Goal: Information Seeking & Learning: Check status

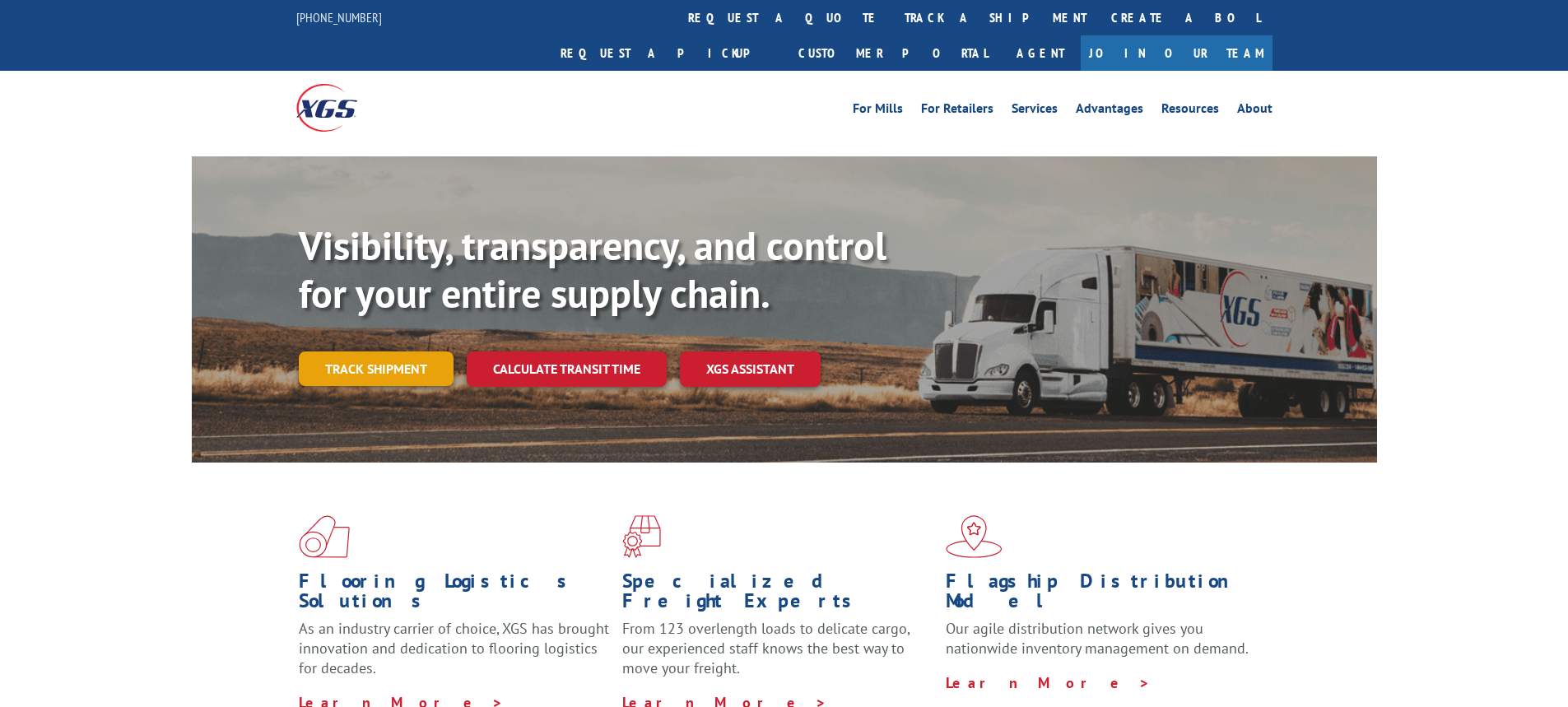
click at [374, 351] on link "Track shipment" at bounding box center [376, 368] width 155 height 34
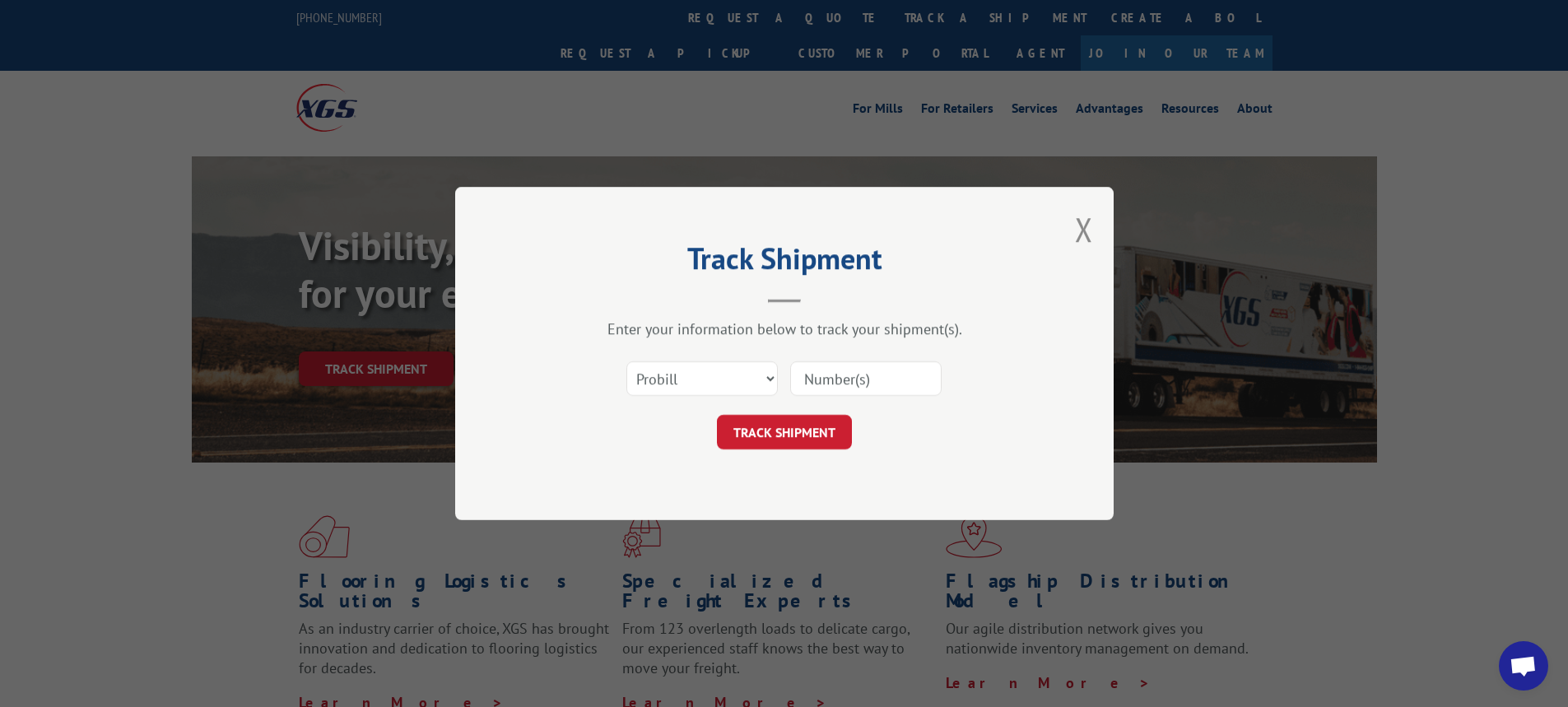
drag, startPoint x: 857, startPoint y: 387, endPoint x: 842, endPoint y: 389, distance: 15.1
click at [857, 387] on input at bounding box center [865, 378] width 151 height 34
paste input "17596575"
type input "17596575"
click at [807, 457] on div "Track Shipment Enter your information below to track your shipment(s). Select c…" at bounding box center [784, 353] width 658 height 333
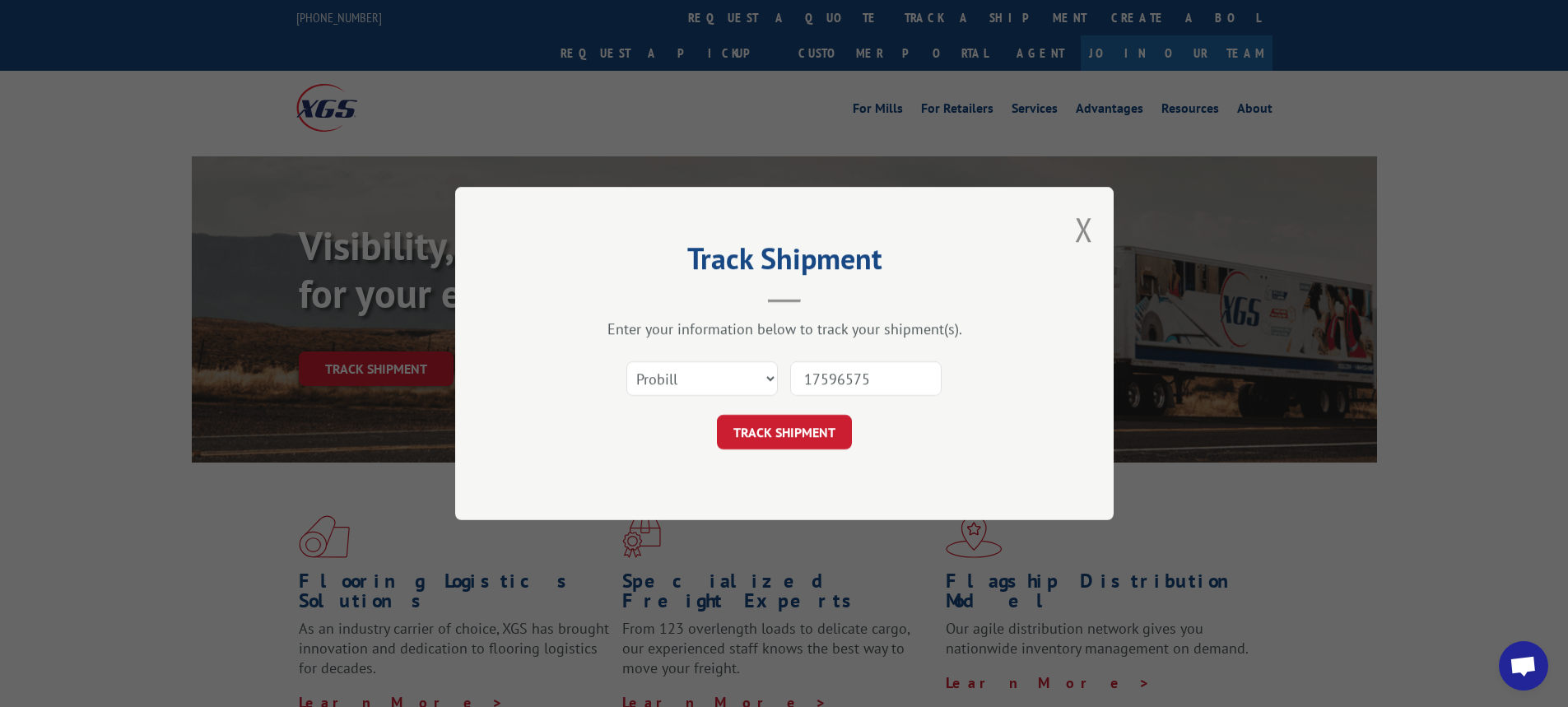
click at [807, 451] on div "Track Shipment Enter your information below to track your shipment(s). Select c…" at bounding box center [784, 353] width 658 height 333
click at [807, 446] on button "TRACK SHIPMENT" at bounding box center [784, 432] width 135 height 34
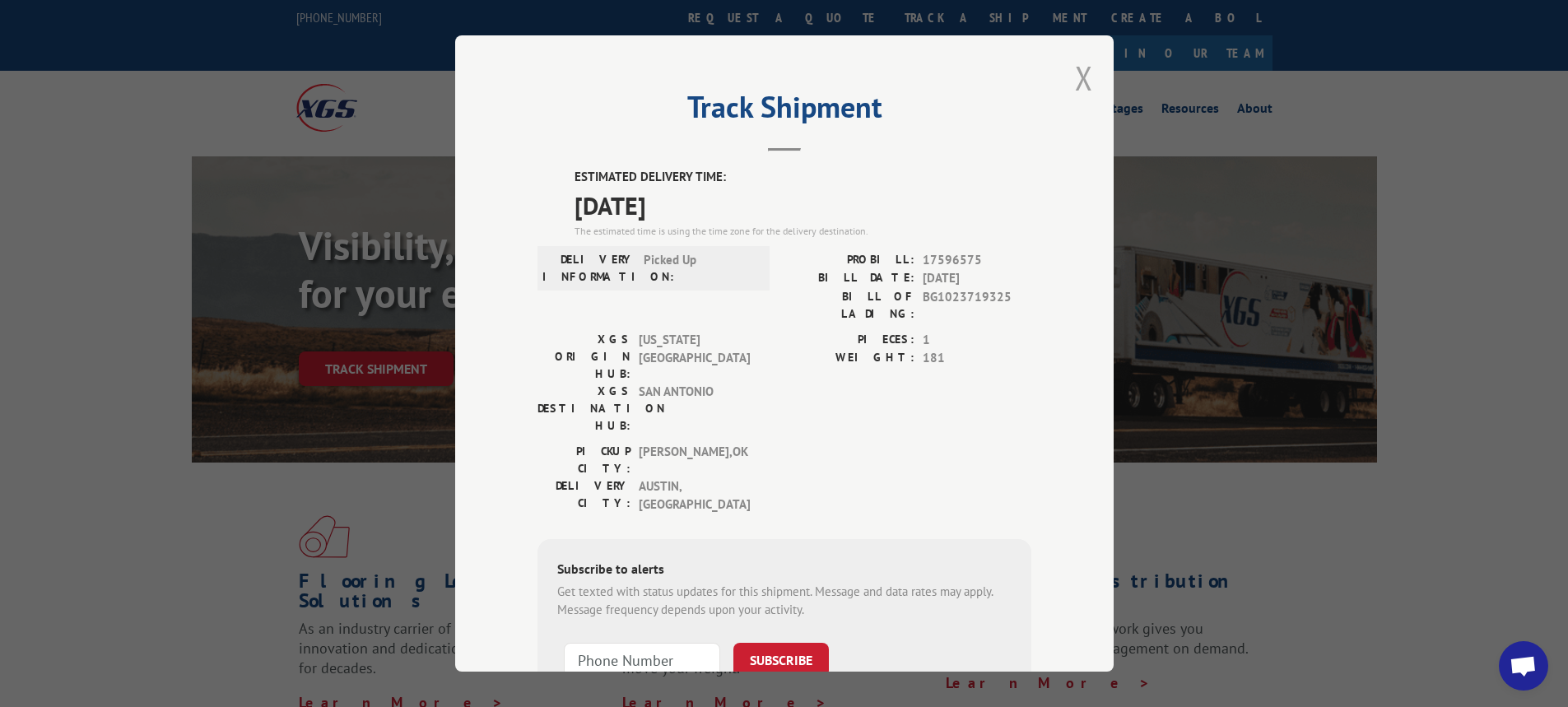
click at [1075, 66] on button "Close modal" at bounding box center [1084, 78] width 18 height 44
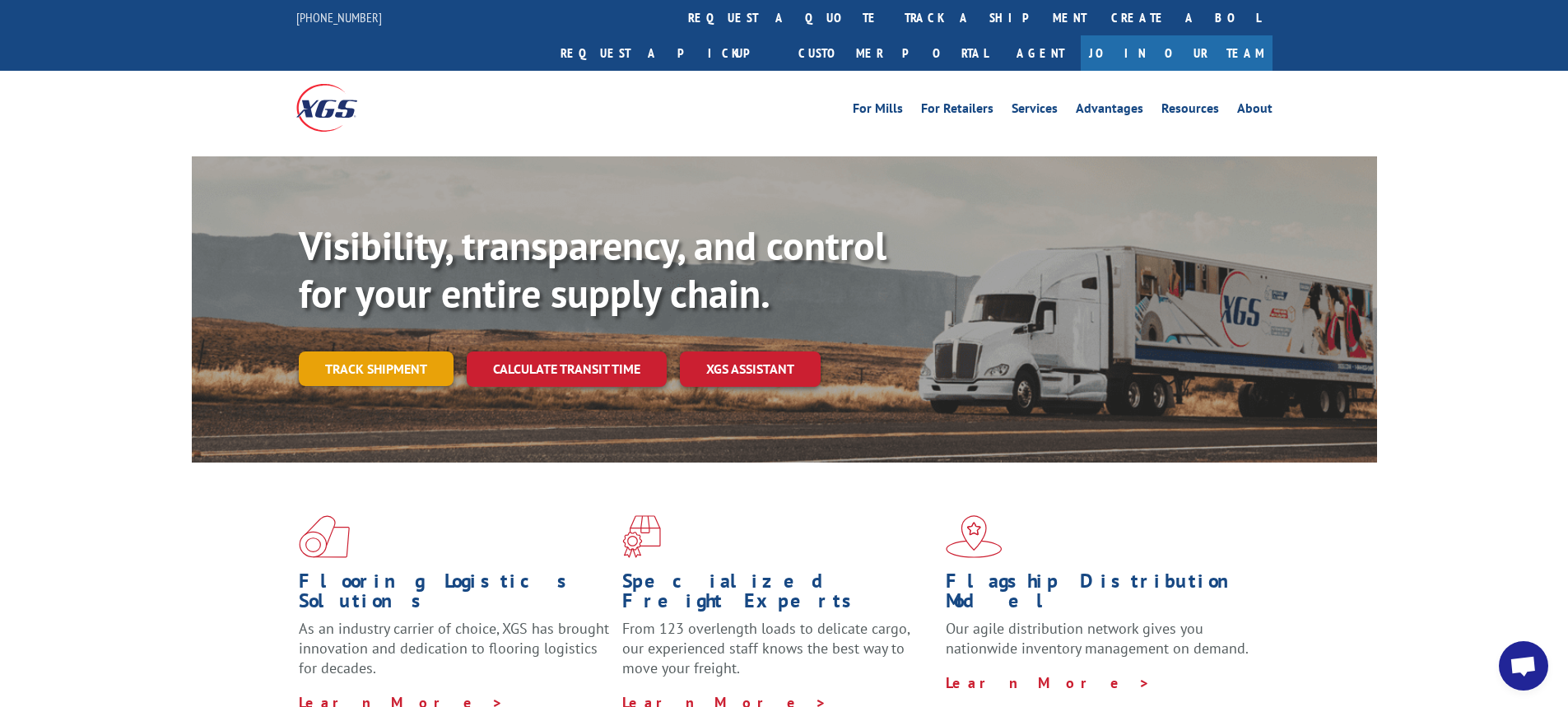
click at [426, 351] on link "Track shipment" at bounding box center [376, 368] width 155 height 34
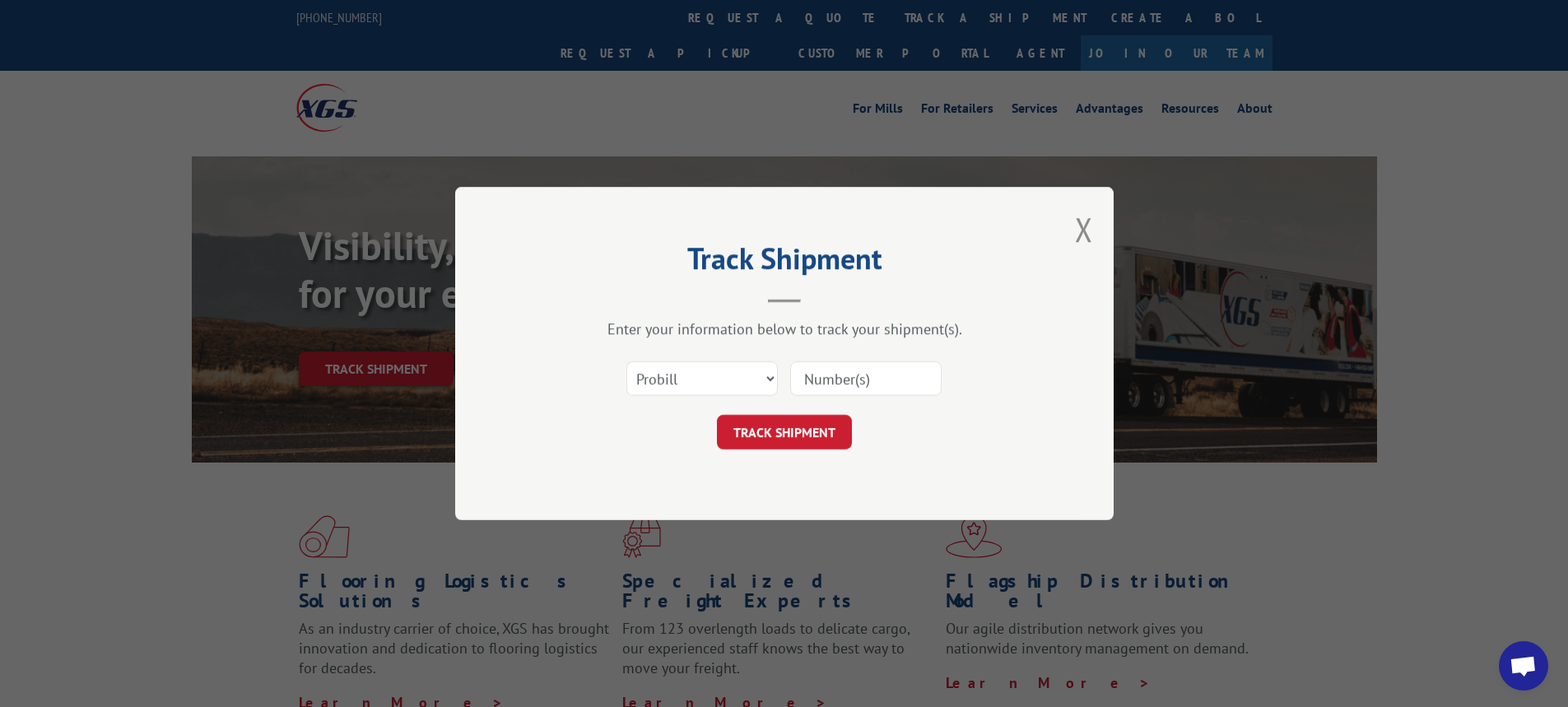
click at [802, 382] on input at bounding box center [865, 378] width 151 height 34
paste input "17596576"
type input "17596576"
drag, startPoint x: 777, startPoint y: 475, endPoint x: 783, endPoint y: 433, distance: 42.4
click at [777, 475] on div "Track Shipment Enter your information below to track your shipment(s). Select c…" at bounding box center [784, 353] width 658 height 333
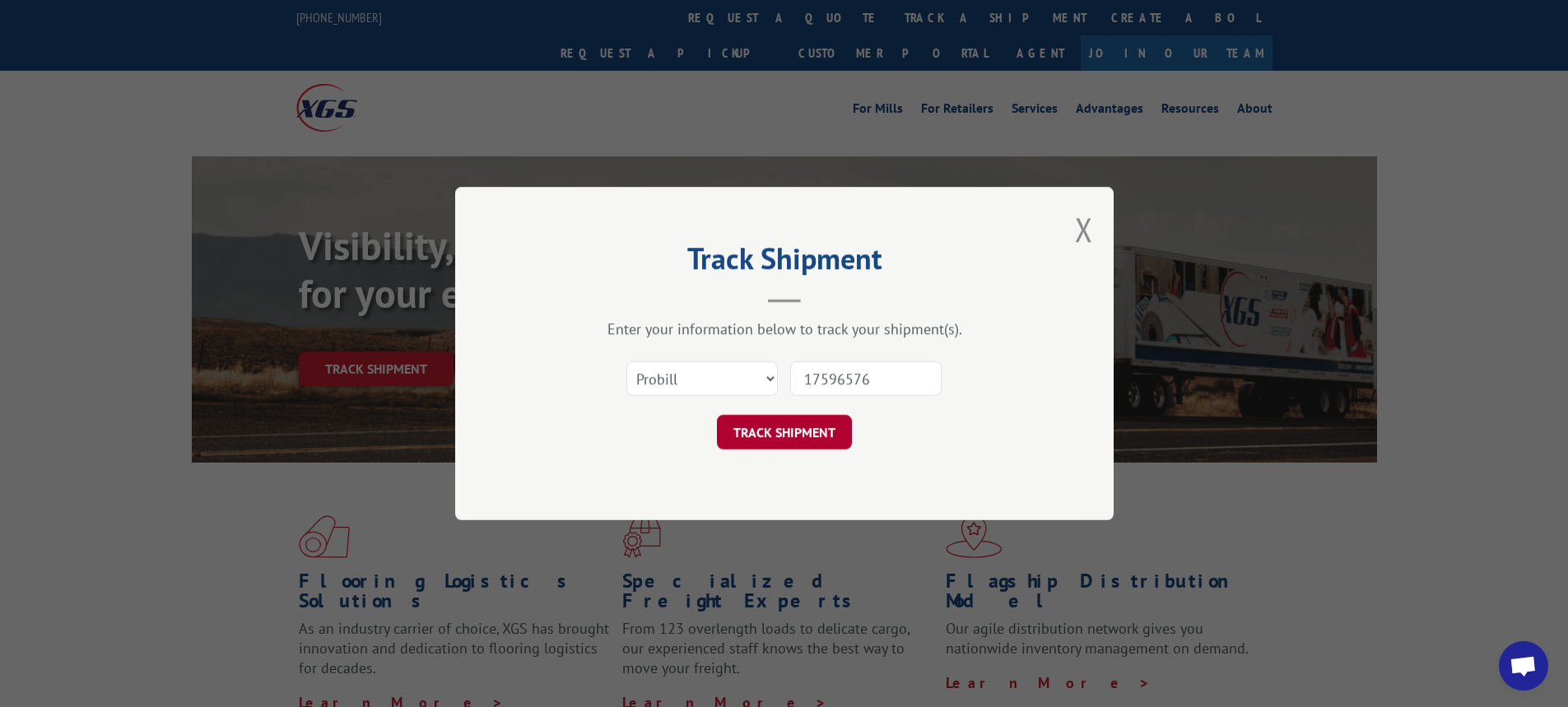
click at [783, 433] on button "TRACK SHIPMENT" at bounding box center [784, 432] width 135 height 34
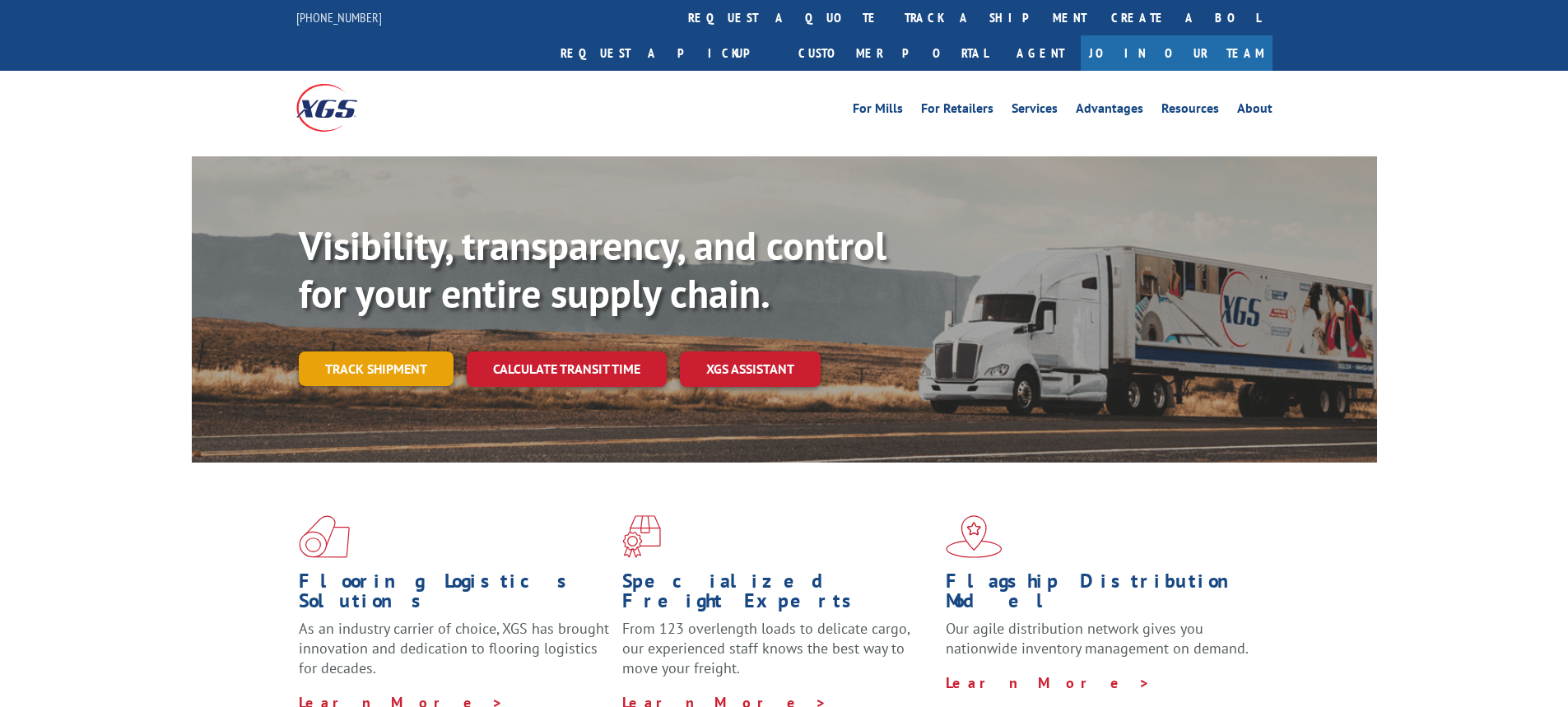
click at [417, 351] on link "Track shipment" at bounding box center [376, 368] width 155 height 34
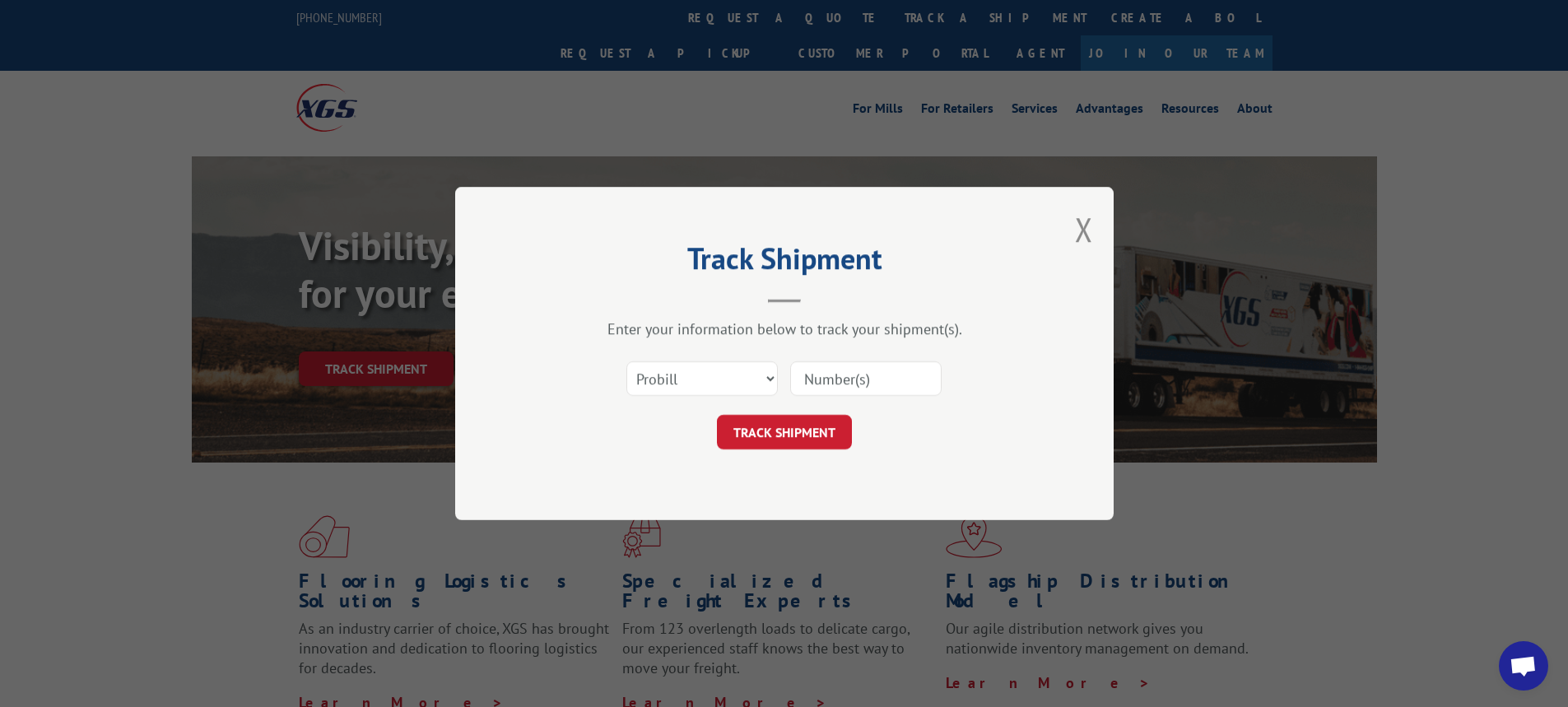
click at [882, 349] on div "Enter your information below to track your shipment(s). Select category... Prob…" at bounding box center [784, 384] width 494 height 130
click at [892, 377] on input at bounding box center [865, 378] width 151 height 34
paste input "17596563"
type input "17596563"
click at [797, 445] on button "TRACK SHIPMENT" at bounding box center [784, 432] width 135 height 34
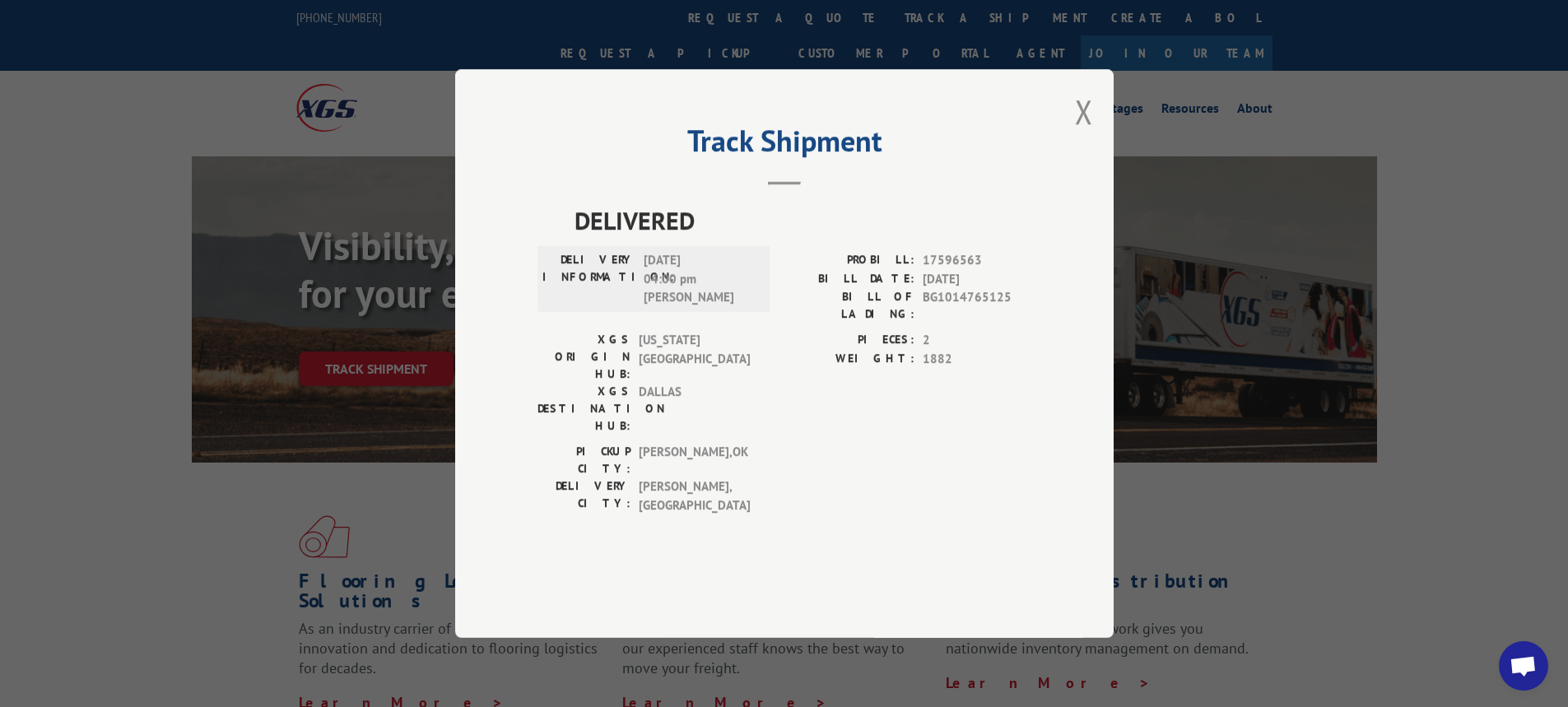
drag, startPoint x: 1088, startPoint y: 138, endPoint x: 1047, endPoint y: 155, distance: 44.4
click at [1088, 133] on button "Close modal" at bounding box center [1084, 111] width 18 height 44
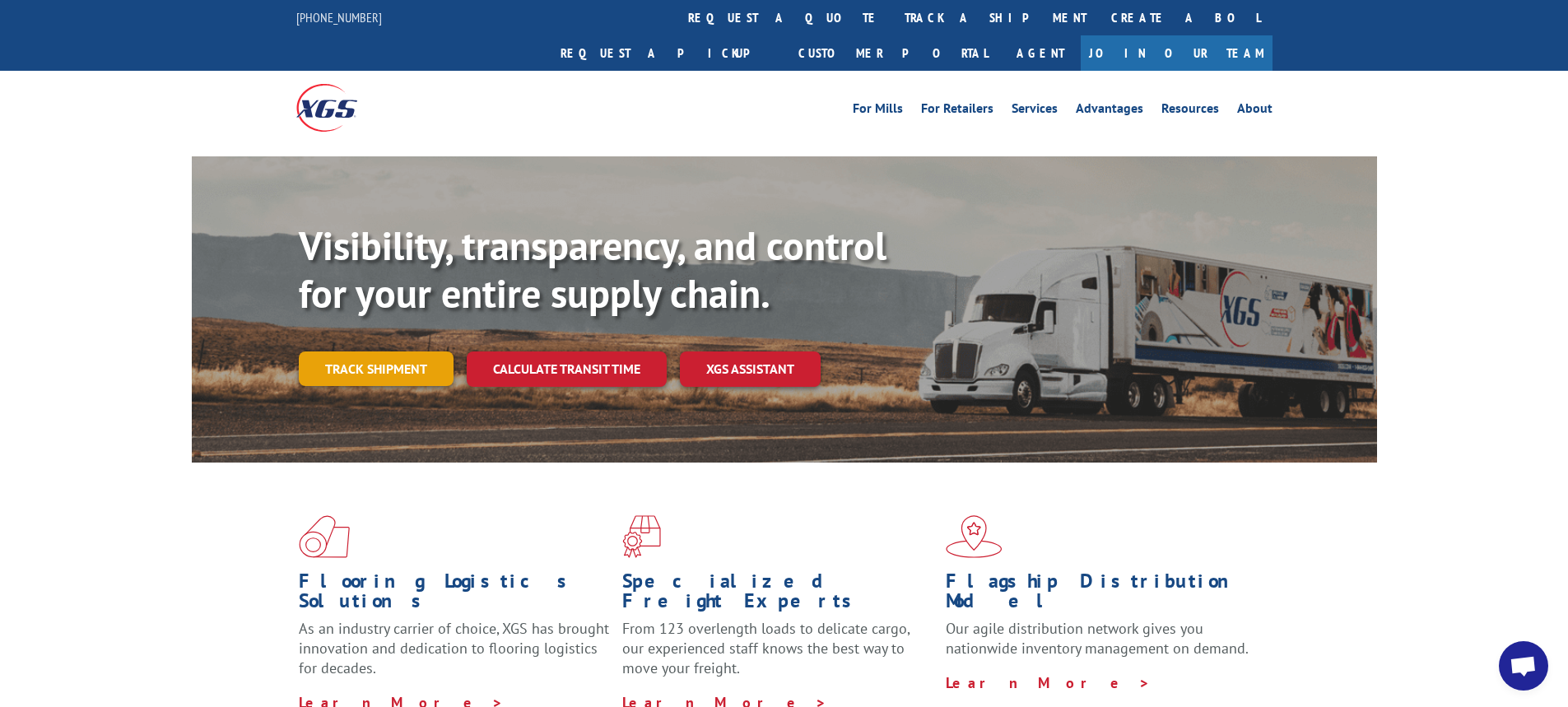
click at [370, 351] on link "Track shipment" at bounding box center [376, 368] width 155 height 34
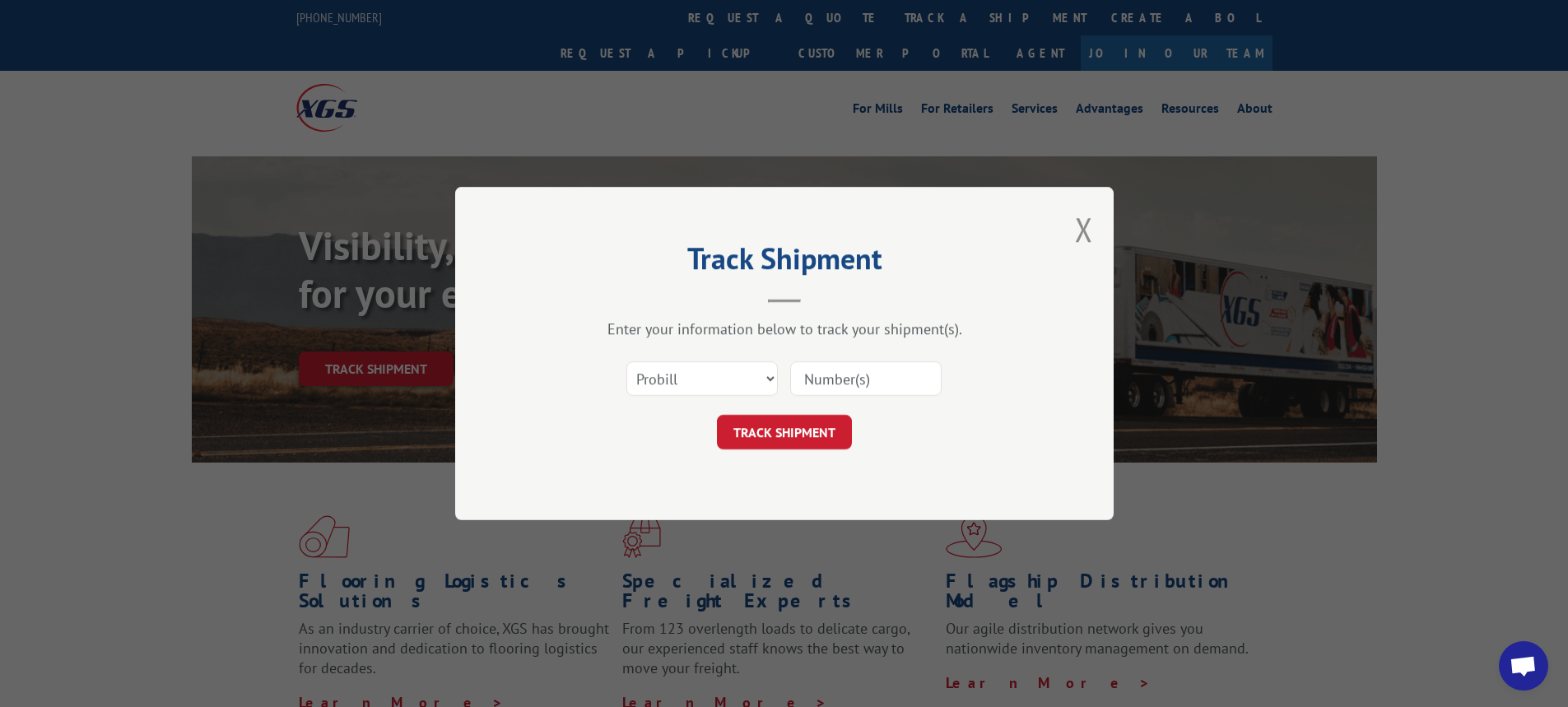
drag, startPoint x: 898, startPoint y: 401, endPoint x: 890, endPoint y: 388, distance: 15.3
click at [898, 400] on div "Select category... Probill BOL PO" at bounding box center [784, 378] width 494 height 54
drag, startPoint x: 887, startPoint y: 385, endPoint x: 876, endPoint y: 385, distance: 11.0
click at [886, 384] on input at bounding box center [865, 378] width 151 height 34
paste input "17596572"
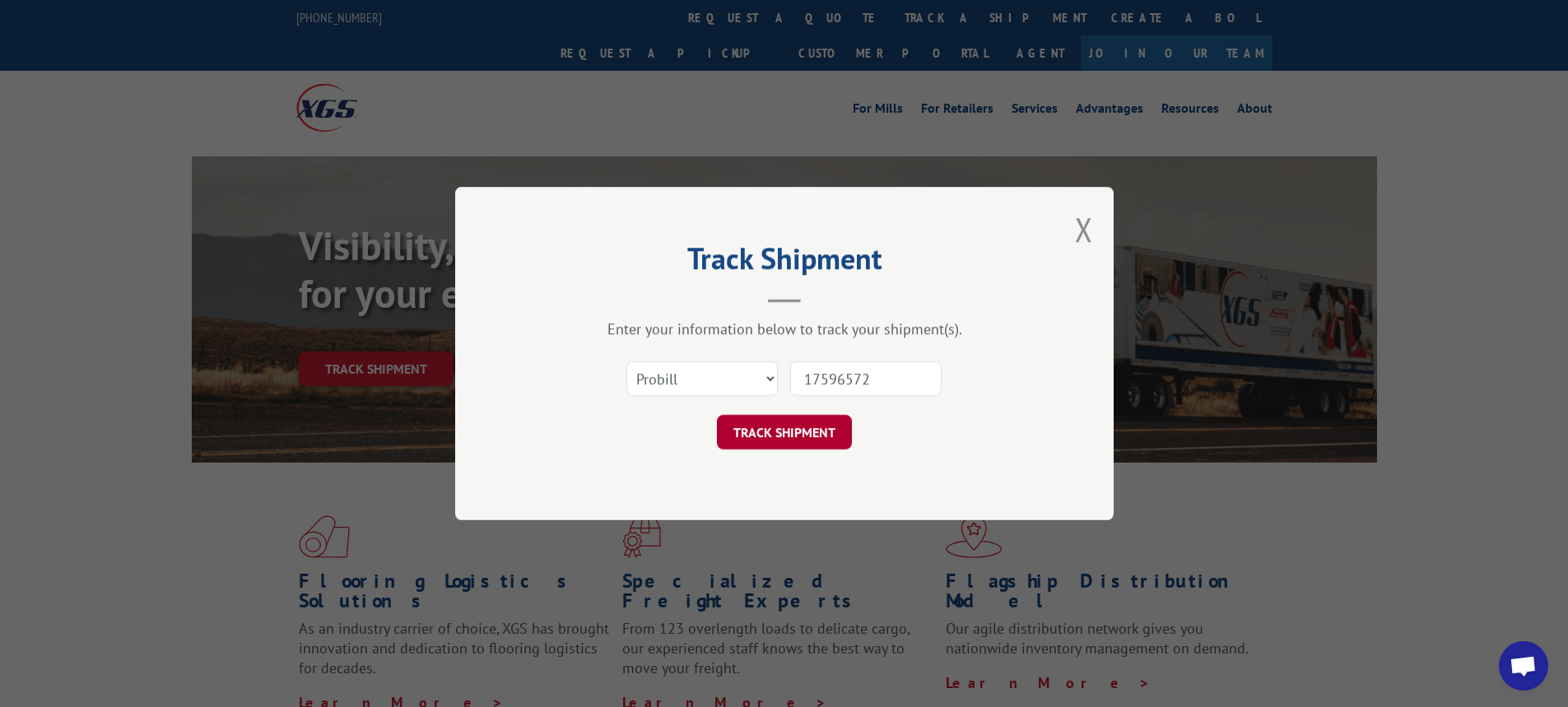
type input "17596572"
drag, startPoint x: 814, startPoint y: 416, endPoint x: 806, endPoint y: 422, distance: 10.0
click at [806, 422] on button "TRACK SHIPMENT" at bounding box center [784, 432] width 135 height 34
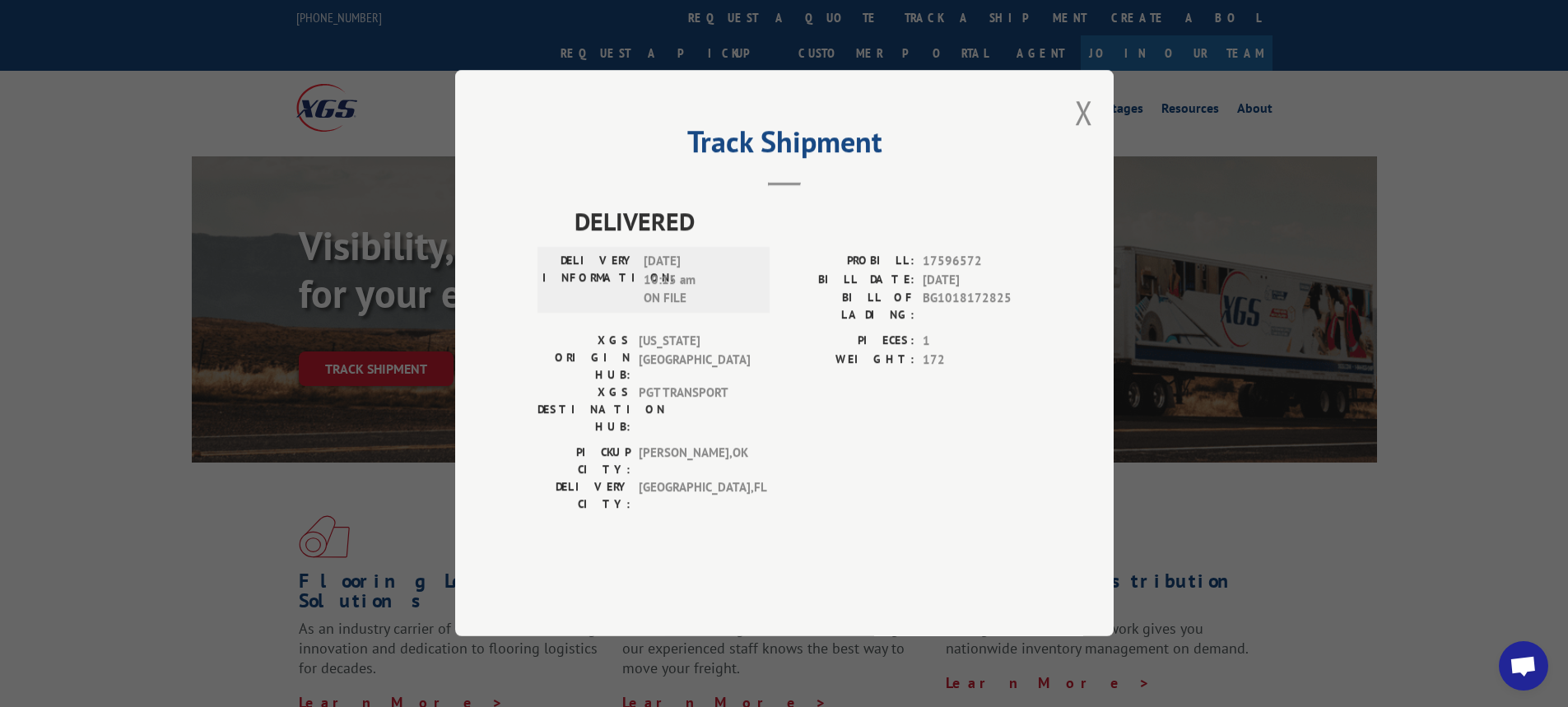
click at [1081, 134] on button "Close modal" at bounding box center [1084, 112] width 18 height 44
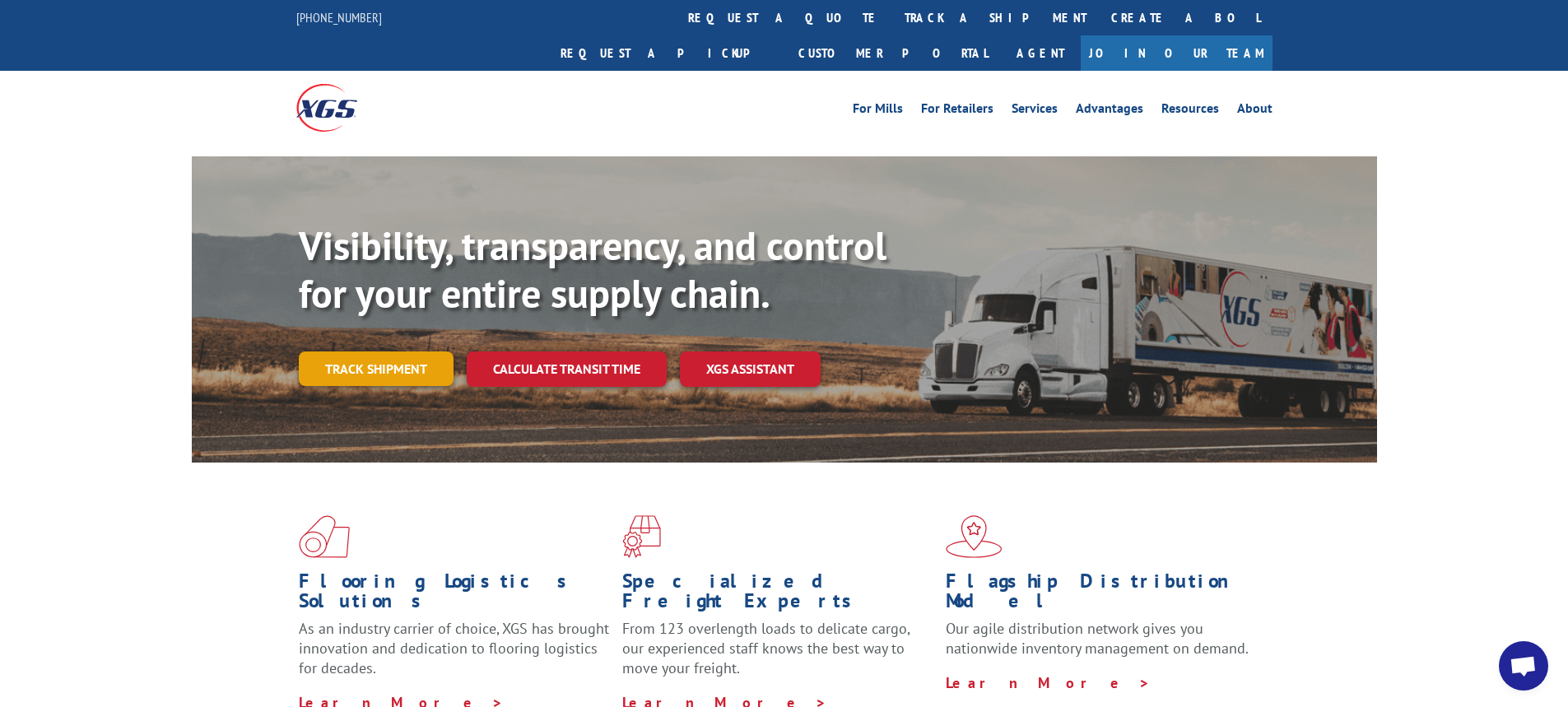
click at [423, 351] on link "Track shipment" at bounding box center [376, 368] width 155 height 34
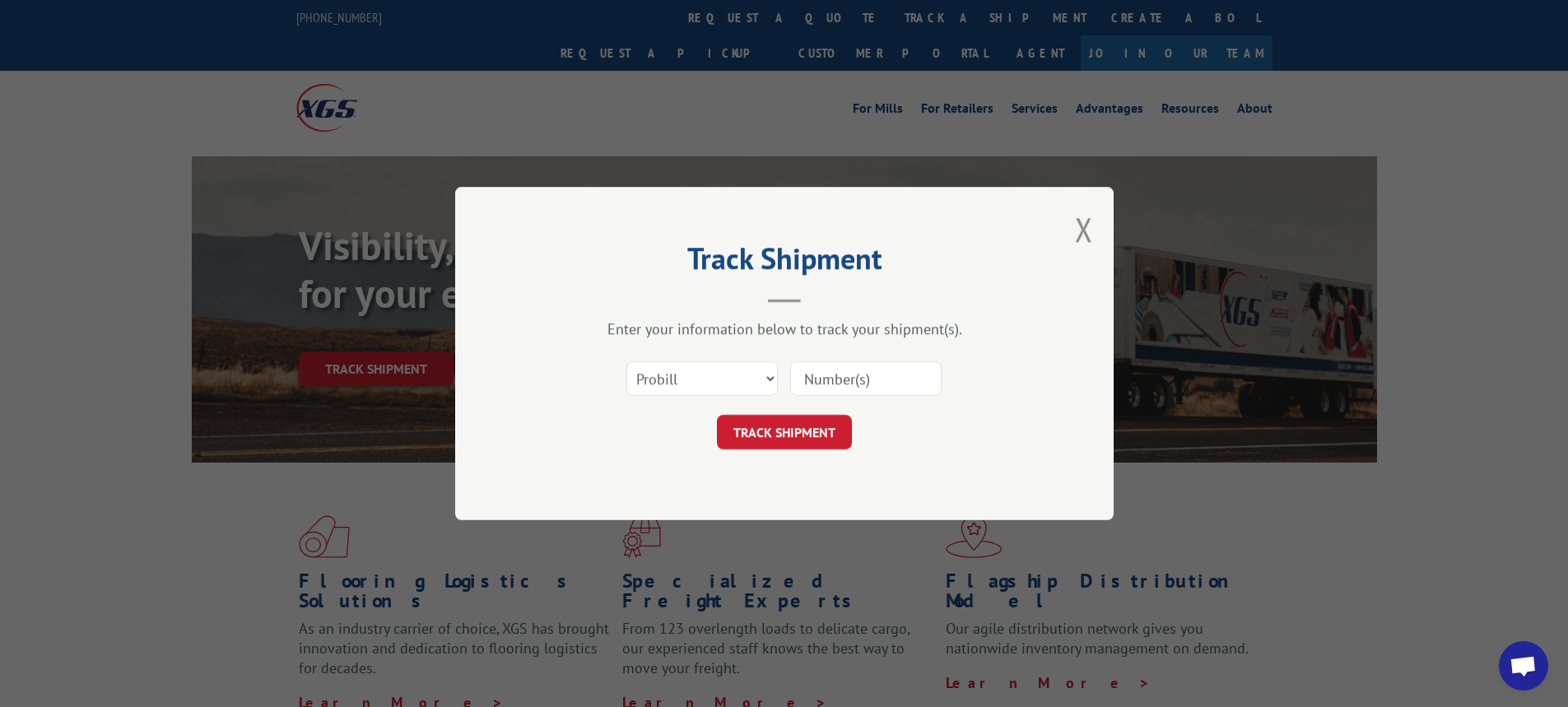
click at [853, 375] on input at bounding box center [865, 378] width 151 height 34
paste input "17596573"
type input "17596573"
click at [808, 425] on button "TRACK SHIPMENT" at bounding box center [784, 432] width 135 height 34
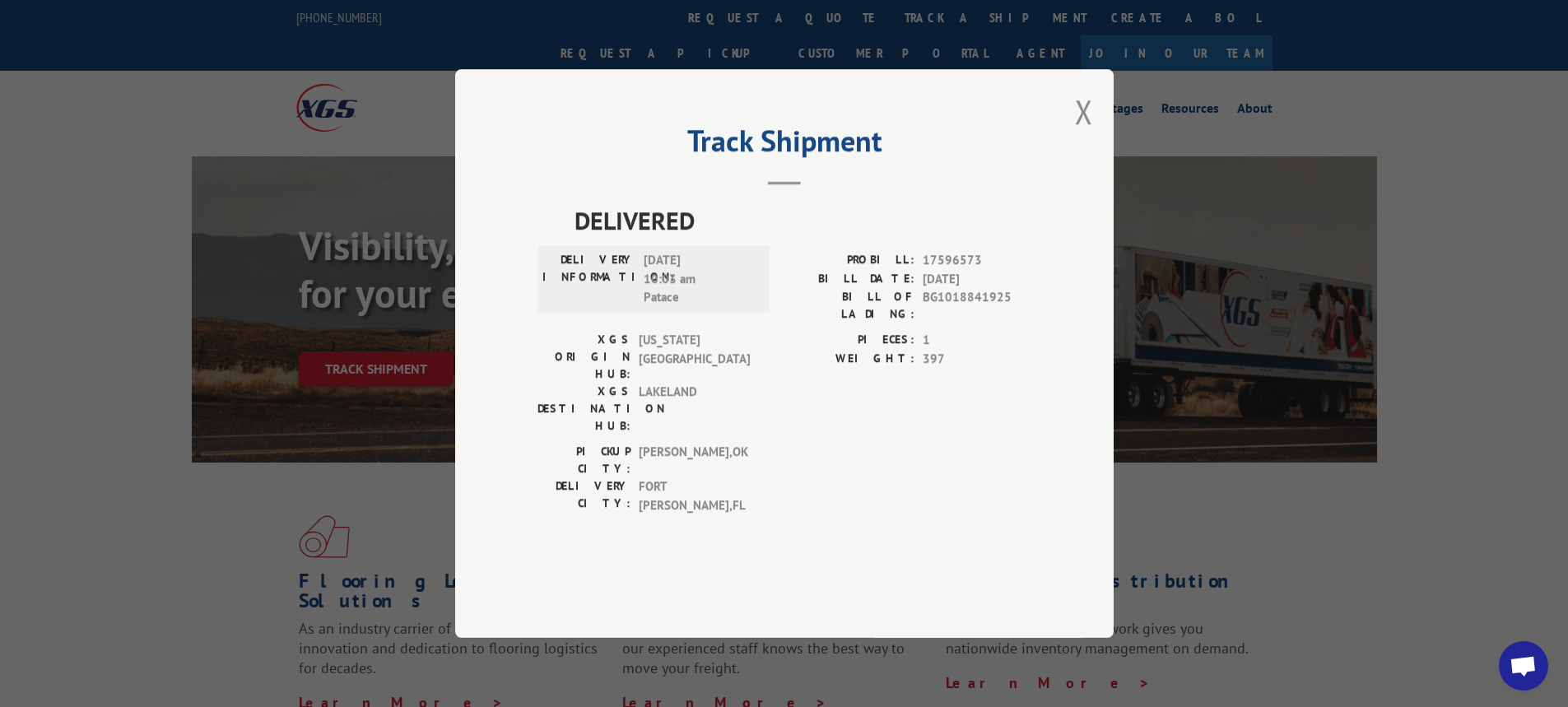
click at [1074, 150] on div "Track Shipment DELIVERED DELIVERY INFORMATION: [DATE] 10:03 am [PERSON_NAME]: 1…" at bounding box center [784, 354] width 658 height 569
drag, startPoint x: 1097, startPoint y: 156, endPoint x: 1068, endPoint y: 159, distance: 29.2
click at [1096, 156] on div "Track Shipment DELIVERED DELIVERY INFORMATION: [DATE] 10:03 am [PERSON_NAME]: 1…" at bounding box center [784, 354] width 658 height 569
click at [1068, 159] on div "Track Shipment DELIVERED DELIVERY INFORMATION: [DATE] 10:03 am [PERSON_NAME]: 1…" at bounding box center [784, 354] width 658 height 569
click at [1076, 133] on button "Close modal" at bounding box center [1084, 111] width 18 height 44
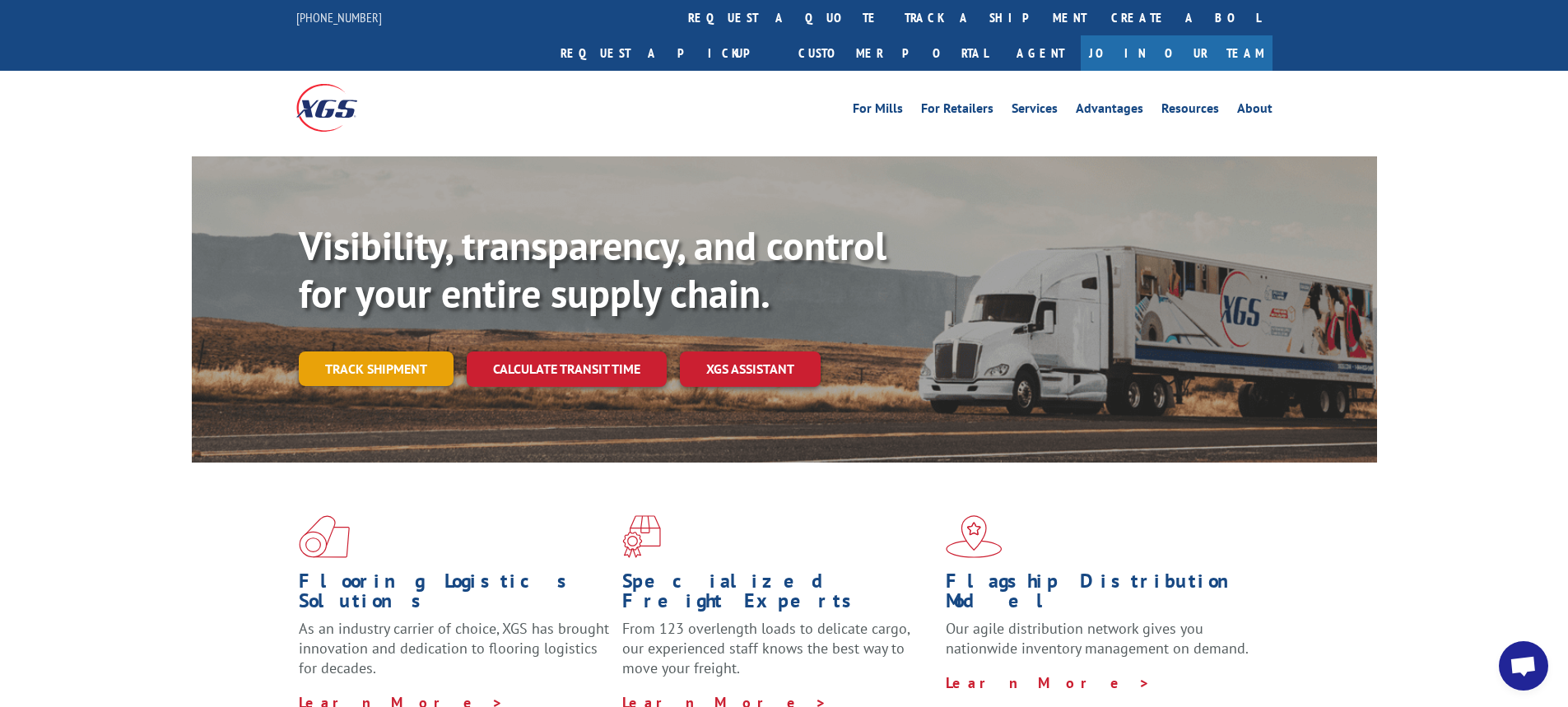
click at [397, 351] on link "Track shipment" at bounding box center [376, 368] width 155 height 34
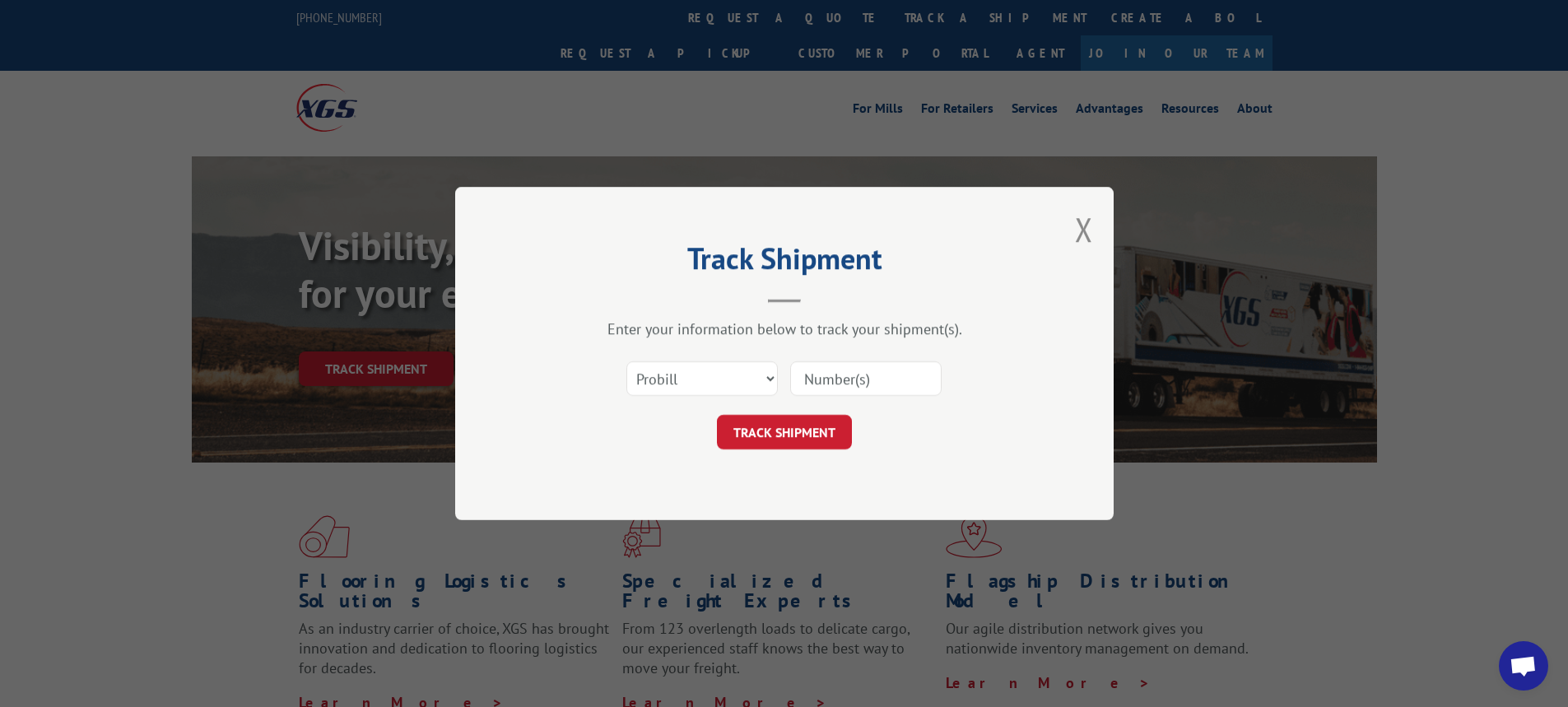
click at [907, 361] on div "Select category... Probill BOL PO" at bounding box center [784, 378] width 494 height 54
click at [903, 365] on input at bounding box center [865, 378] width 151 height 34
paste input "17596574"
type input "17596574"
click at [810, 422] on button "TRACK SHIPMENT" at bounding box center [784, 432] width 135 height 34
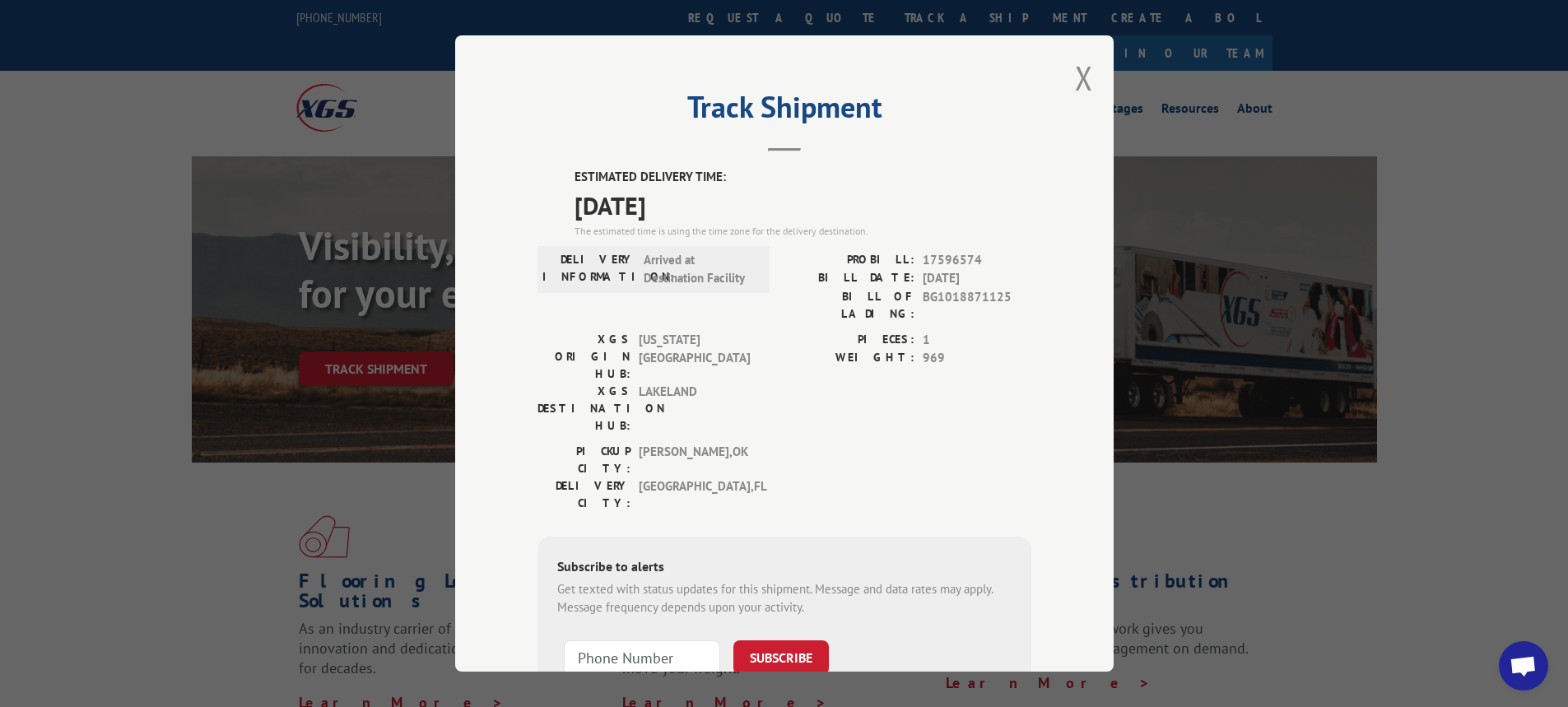
drag, startPoint x: 1070, startPoint y: 85, endPoint x: 1053, endPoint y: 89, distance: 17.5
click at [1075, 85] on button "Close modal" at bounding box center [1084, 78] width 18 height 44
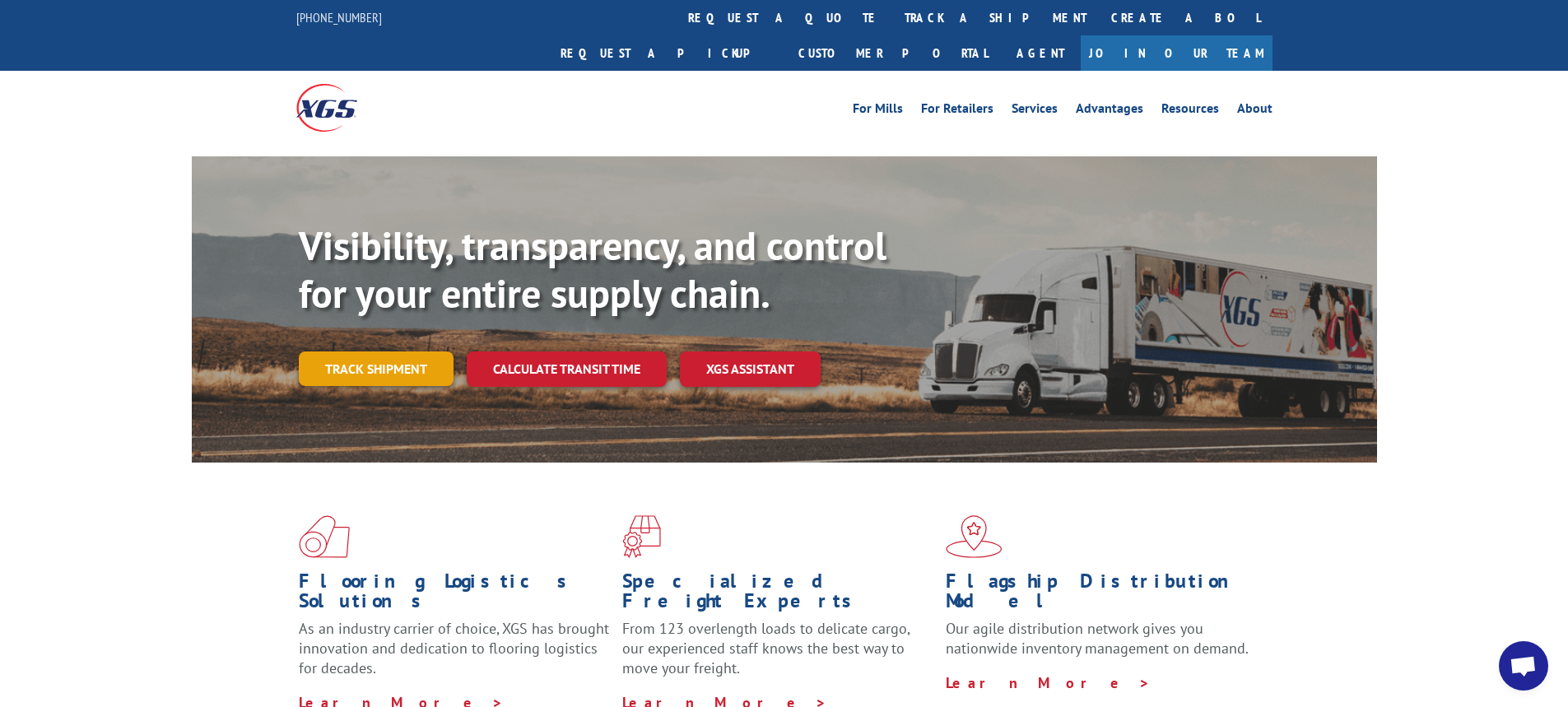
click at [417, 351] on link "Track shipment" at bounding box center [376, 368] width 155 height 34
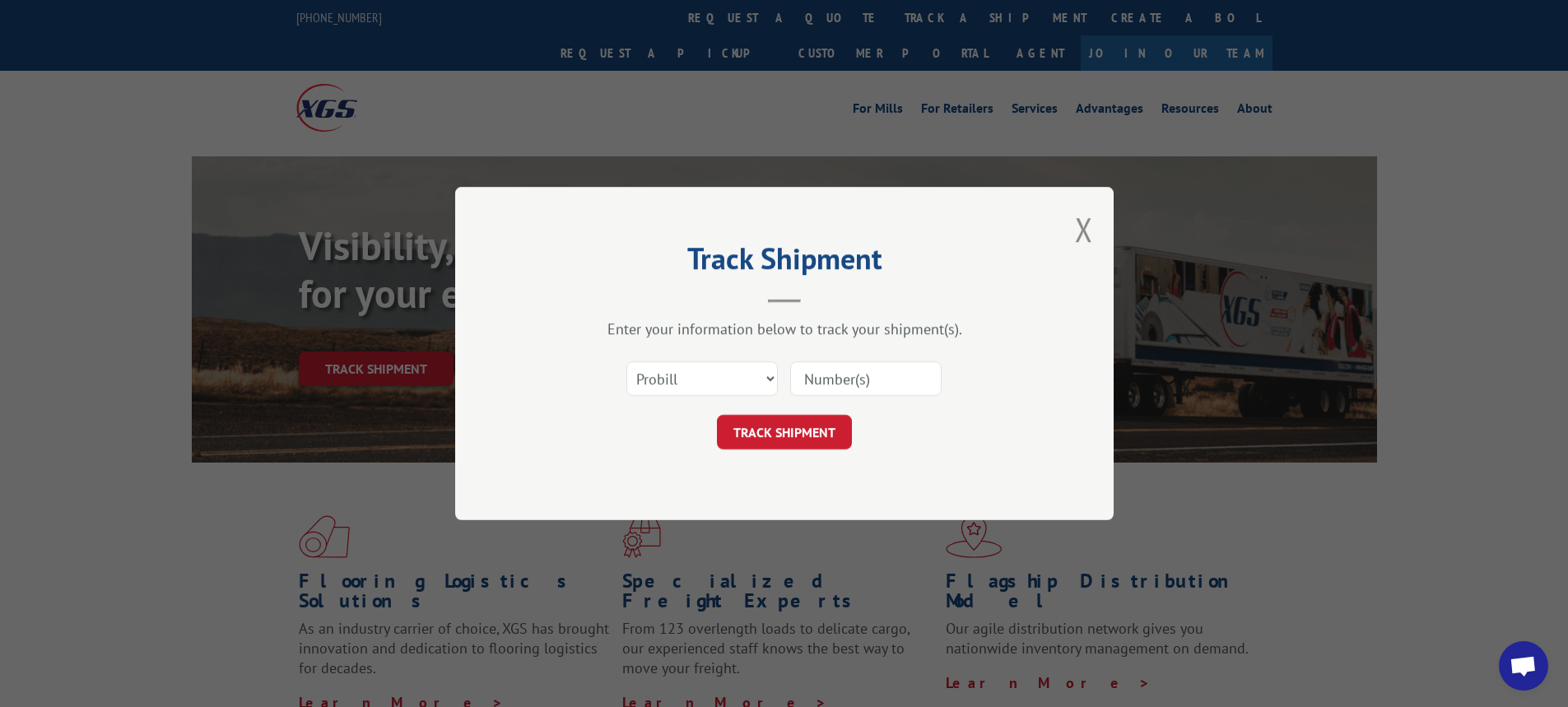
click at [858, 383] on input at bounding box center [865, 378] width 151 height 34
paste input "17596576"
type input "17596576"
click at [761, 439] on button "TRACK SHIPMENT" at bounding box center [784, 432] width 135 height 34
